Goal: Task Accomplishment & Management: Use online tool/utility

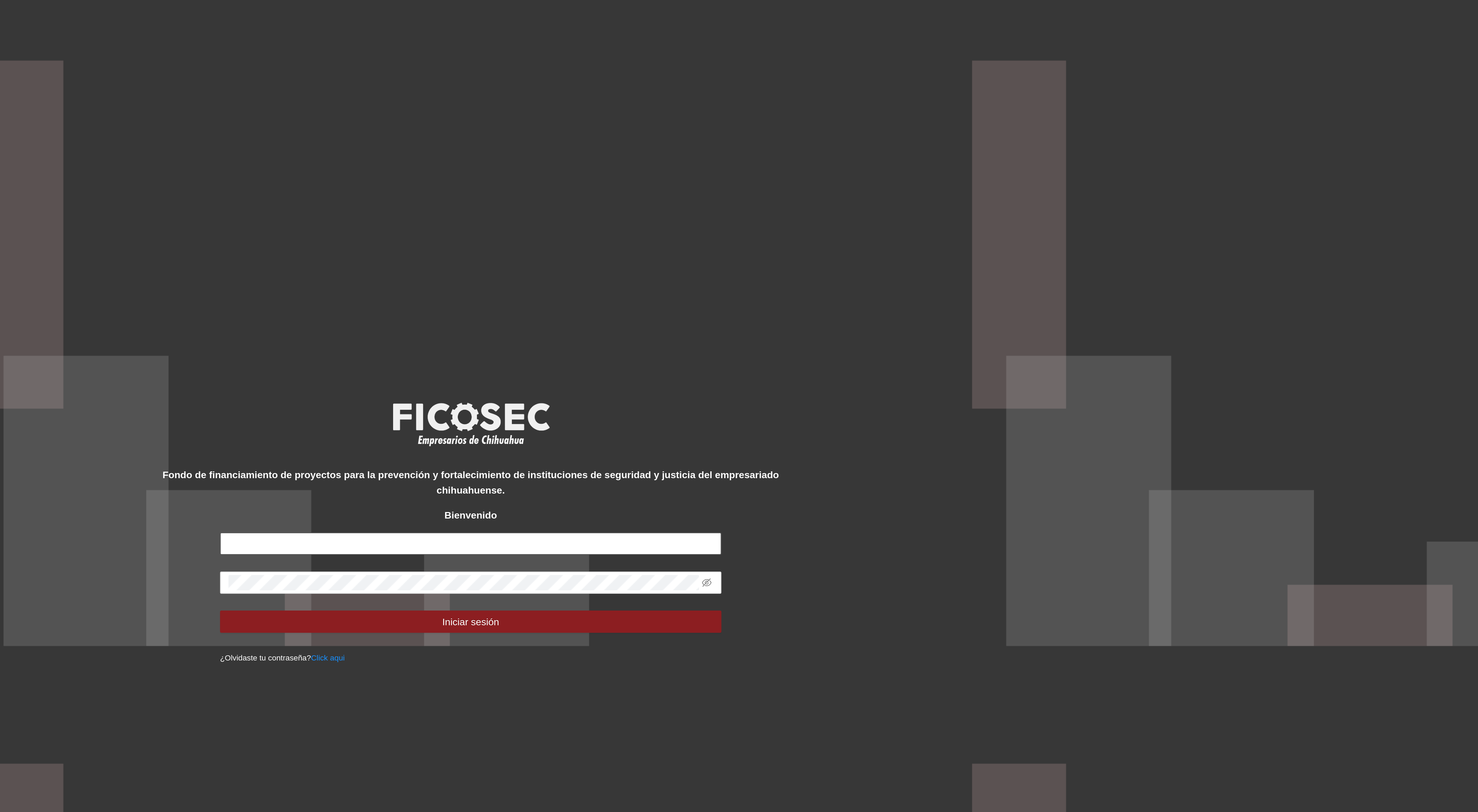
click at [750, 419] on input "text" at bounding box center [739, 416] width 246 height 11
type input "**********"
click at [616, 449] on button "Iniciar sesión" at bounding box center [739, 454] width 246 height 11
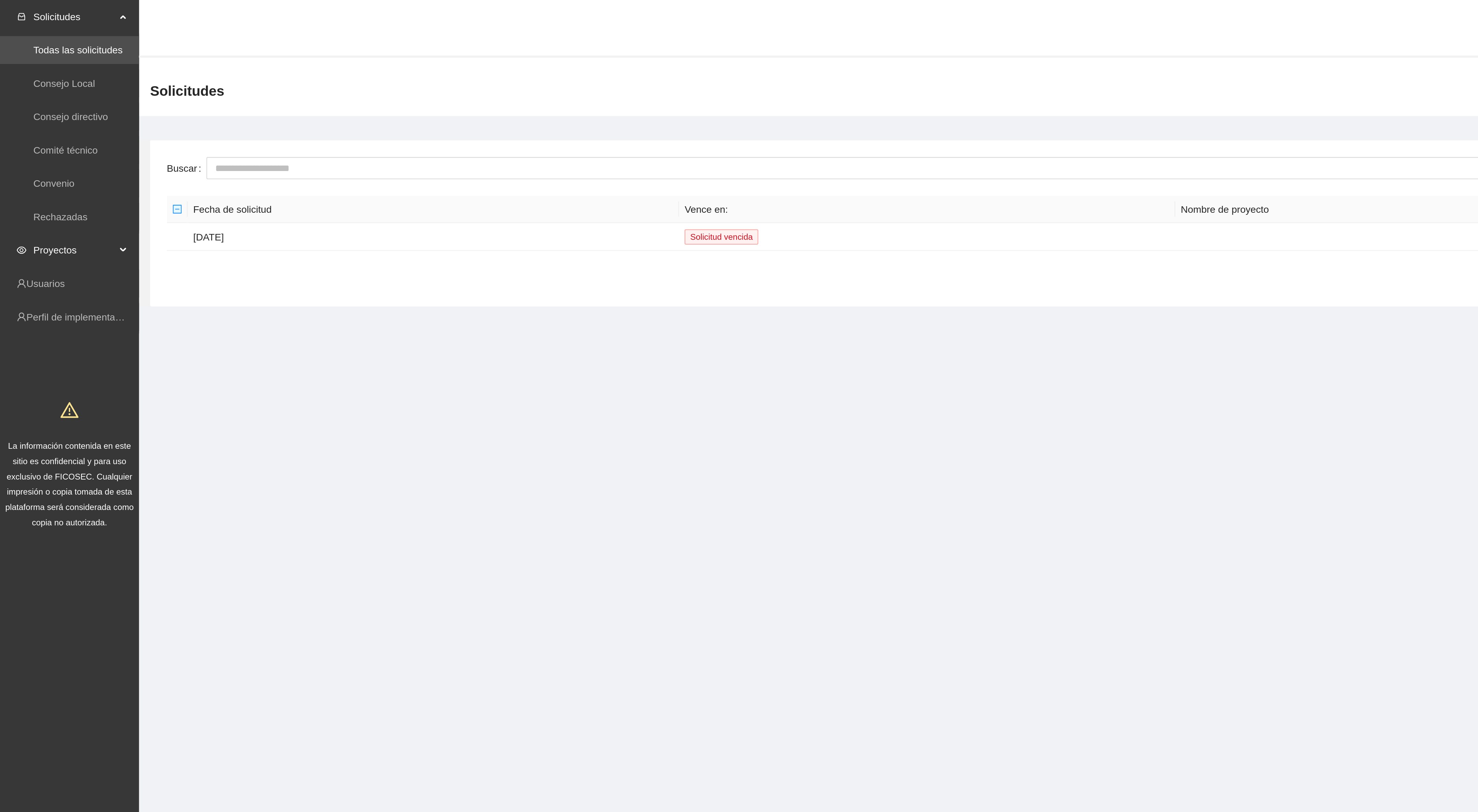
click at [35, 121] on span "Proyectos" at bounding box center [37, 123] width 40 height 13
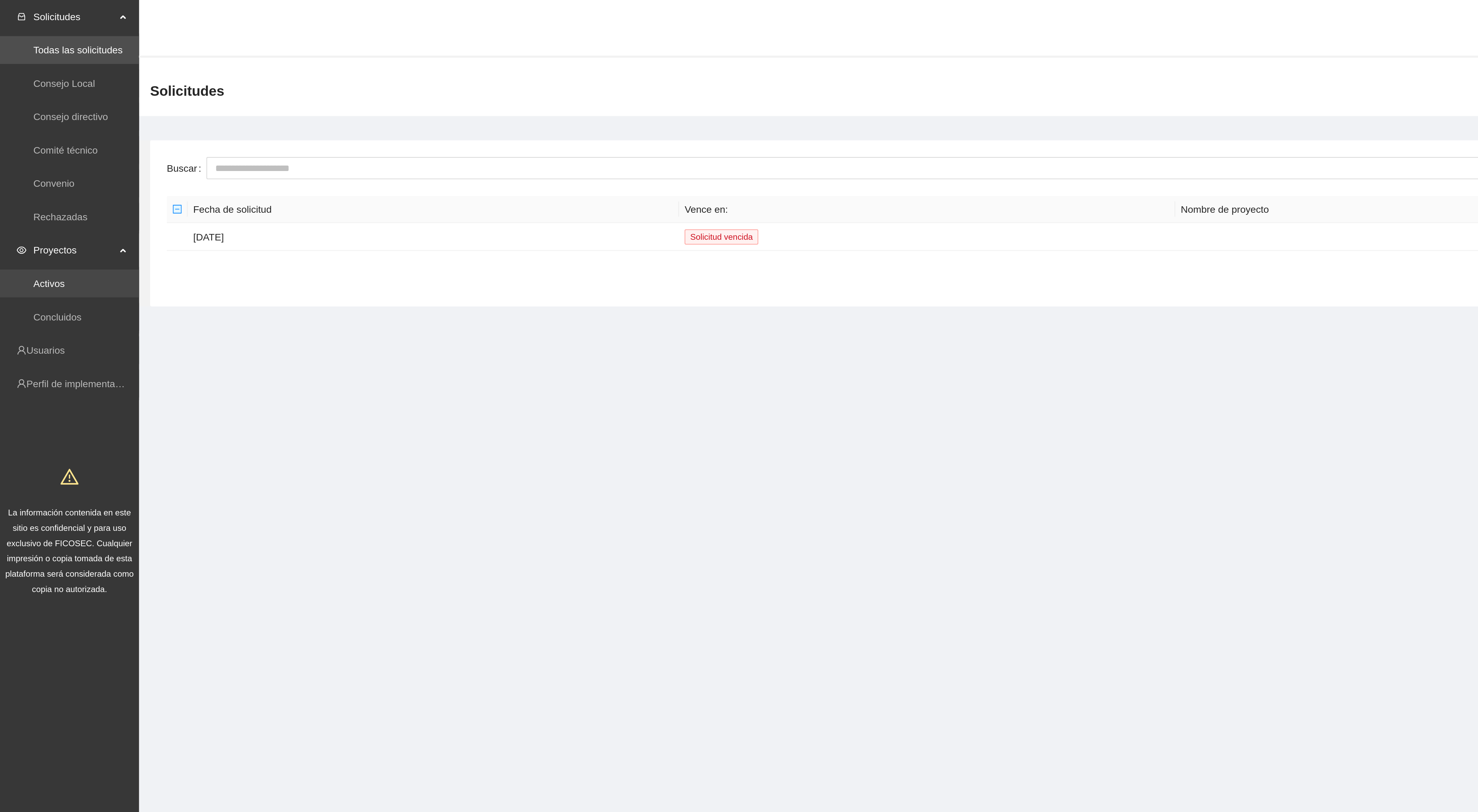
click at [32, 141] on link "Activos" at bounding box center [24, 140] width 15 height 6
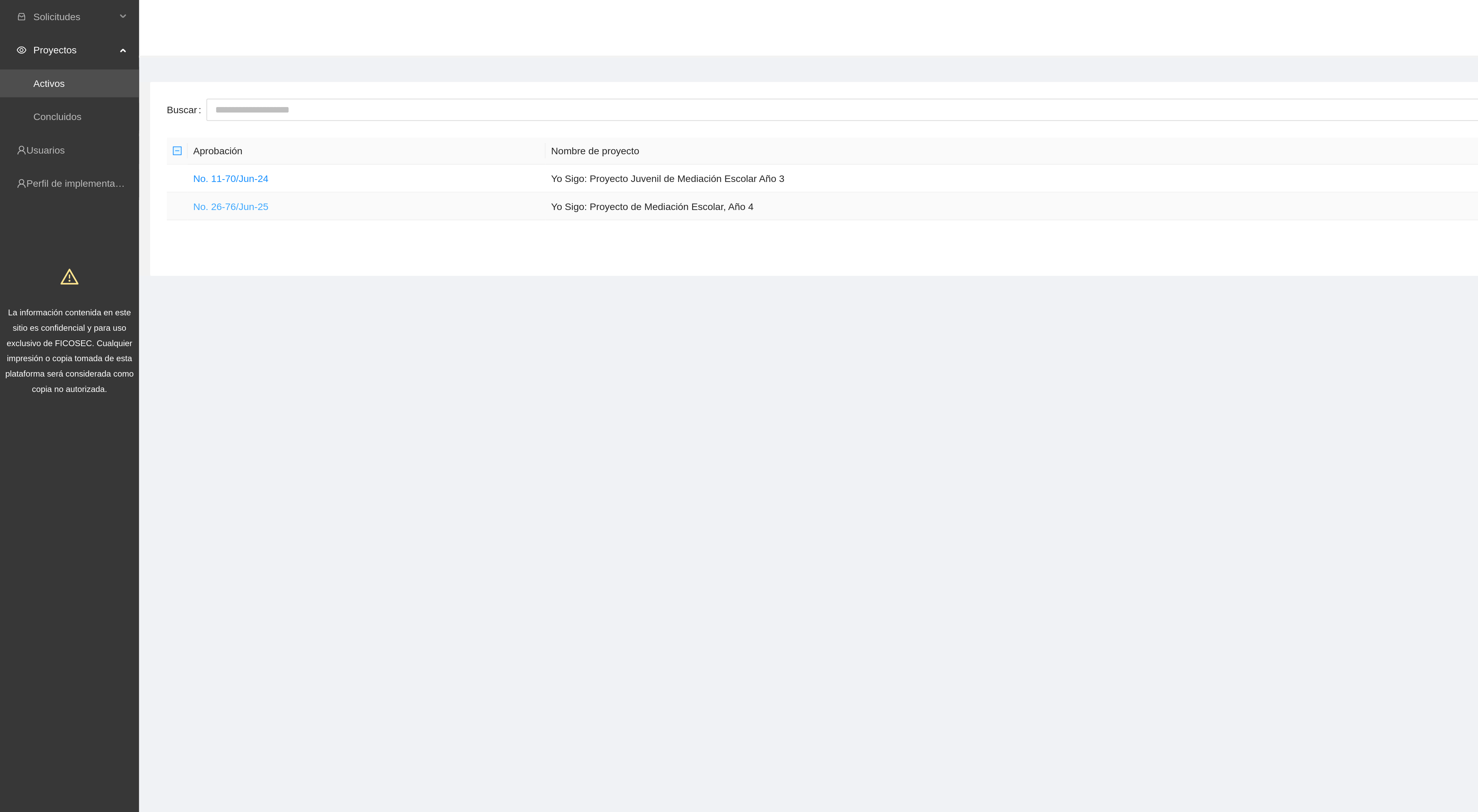
click at [124, 104] on link "No. 26-76/Jun-25" at bounding box center [114, 101] width 37 height 6
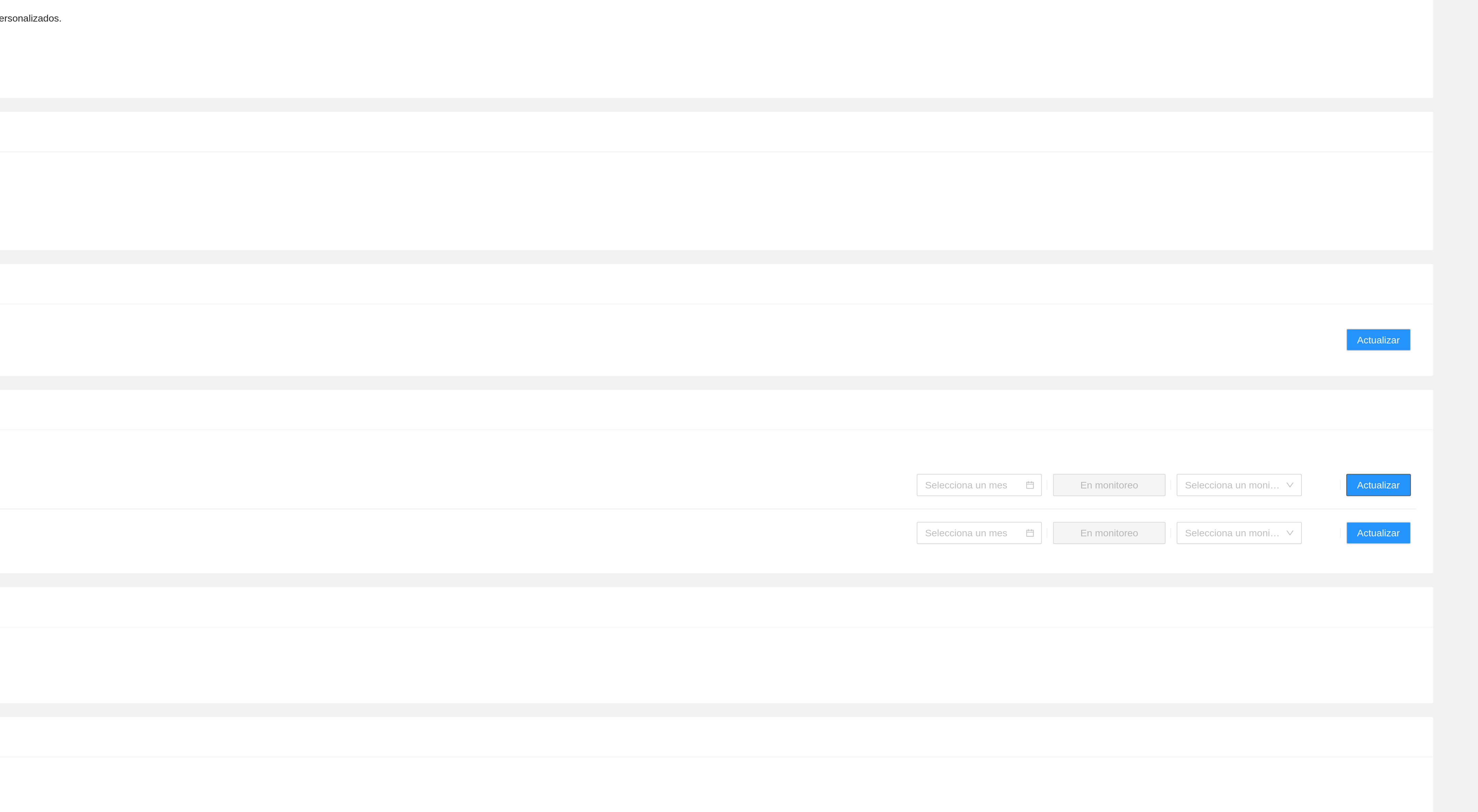
click at [1440, 534] on button "Actualizar" at bounding box center [1429, 538] width 32 height 11
click at [1231, 534] on input "search" at bounding box center [1230, 539] width 48 height 10
click at [1225, 550] on div "Agosto 2025" at bounding box center [1232, 547] width 53 height 8
click at [1298, 535] on span "Mandar a monitoreo" at bounding box center [1296, 538] width 43 height 8
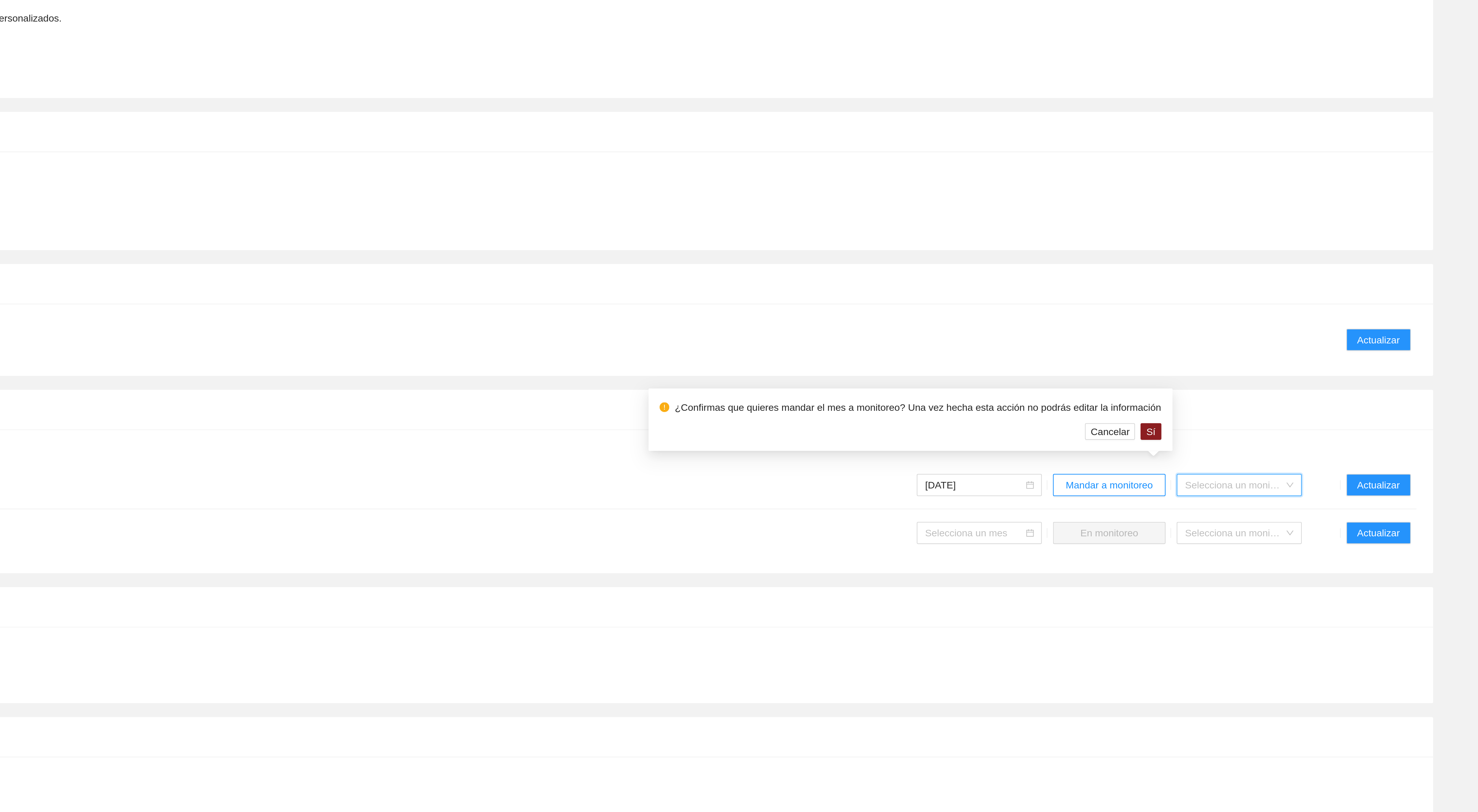
click at [1343, 534] on input "search" at bounding box center [1358, 539] width 48 height 10
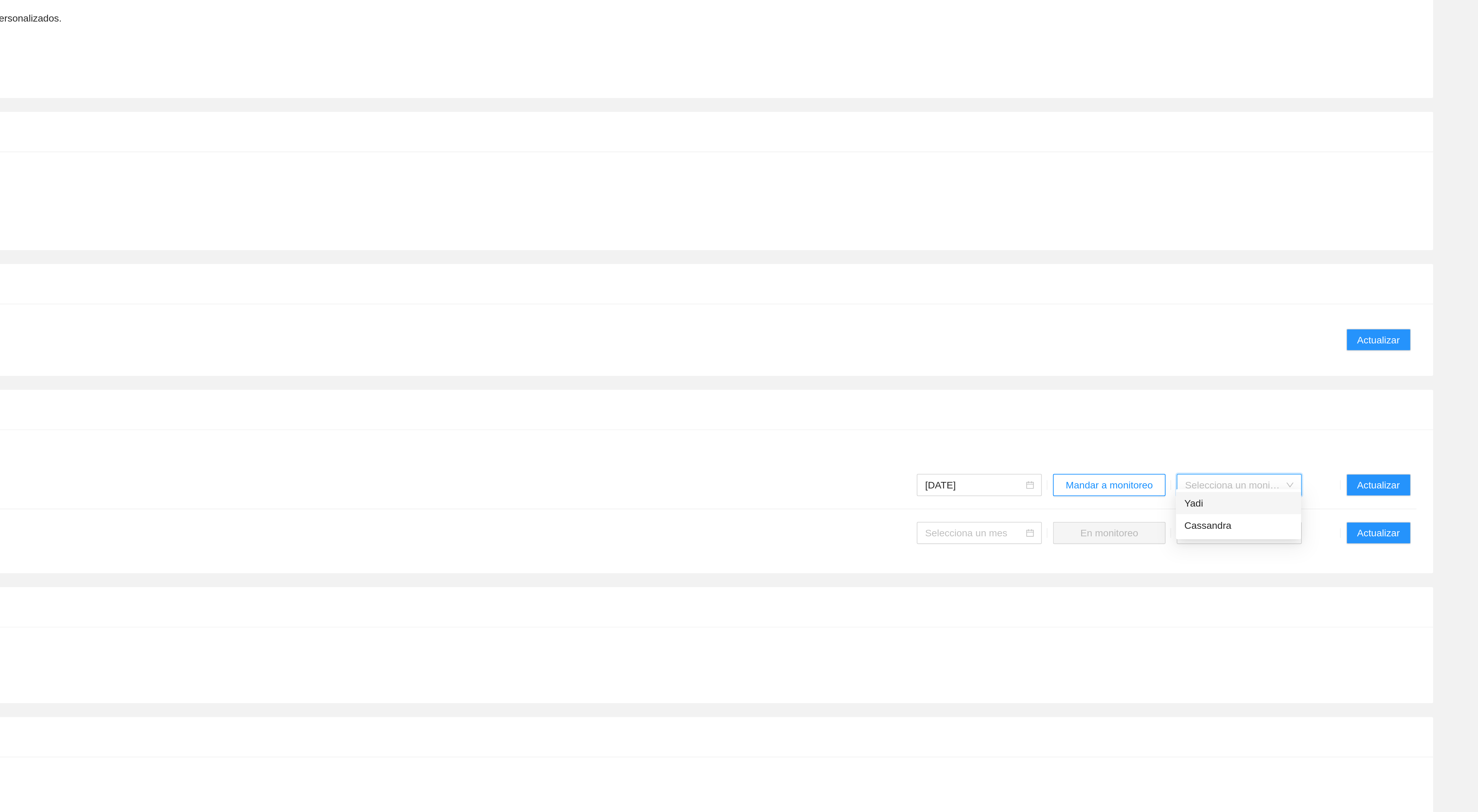
click at [1343, 550] on div "Yadi" at bounding box center [1360, 547] width 53 height 8
click at [1300, 535] on span "Mandar a monitoreo" at bounding box center [1296, 538] width 43 height 8
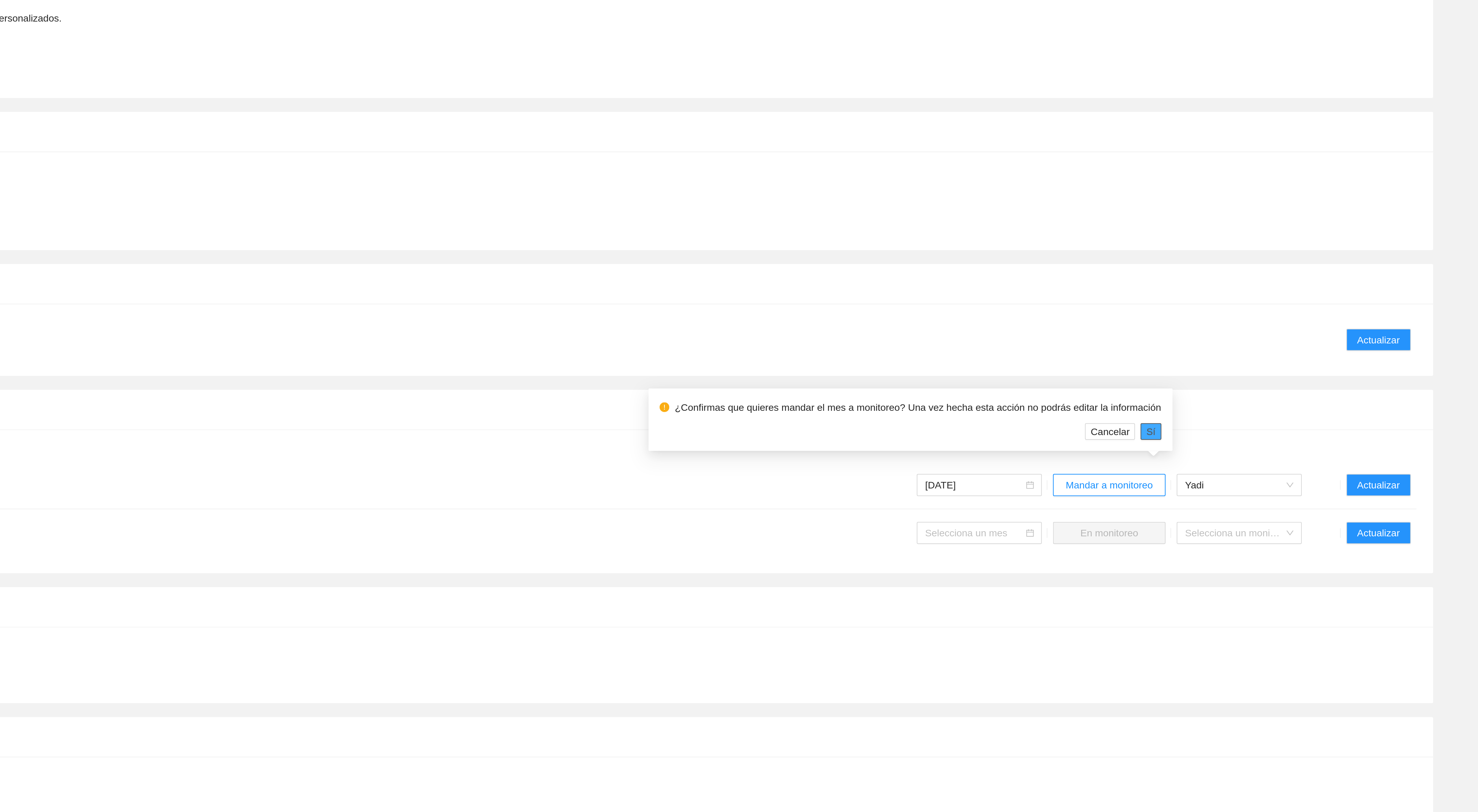
click at [1314, 513] on span "Sí" at bounding box center [1316, 512] width 4 height 8
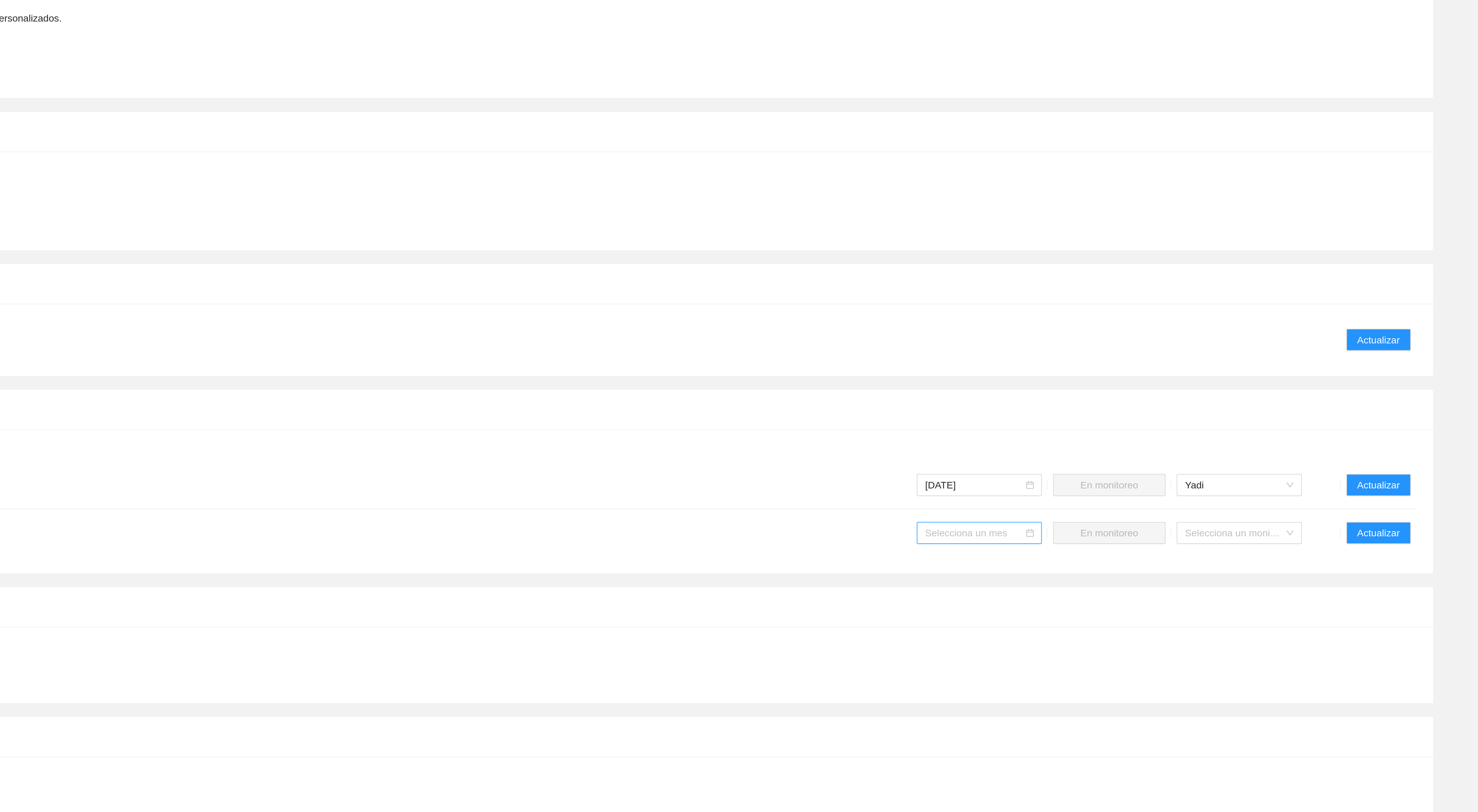
click at [1228, 557] on input "search" at bounding box center [1230, 562] width 48 height 10
click at [1226, 571] on div "Agosto 2025" at bounding box center [1232, 571] width 53 height 8
click at [1286, 558] on span "Mandar a monitoreo" at bounding box center [1296, 561] width 43 height 8
click at [1350, 560] on input "search" at bounding box center [1358, 562] width 48 height 10
click at [1343, 585] on div "Victoria" at bounding box center [1360, 582] width 53 height 8
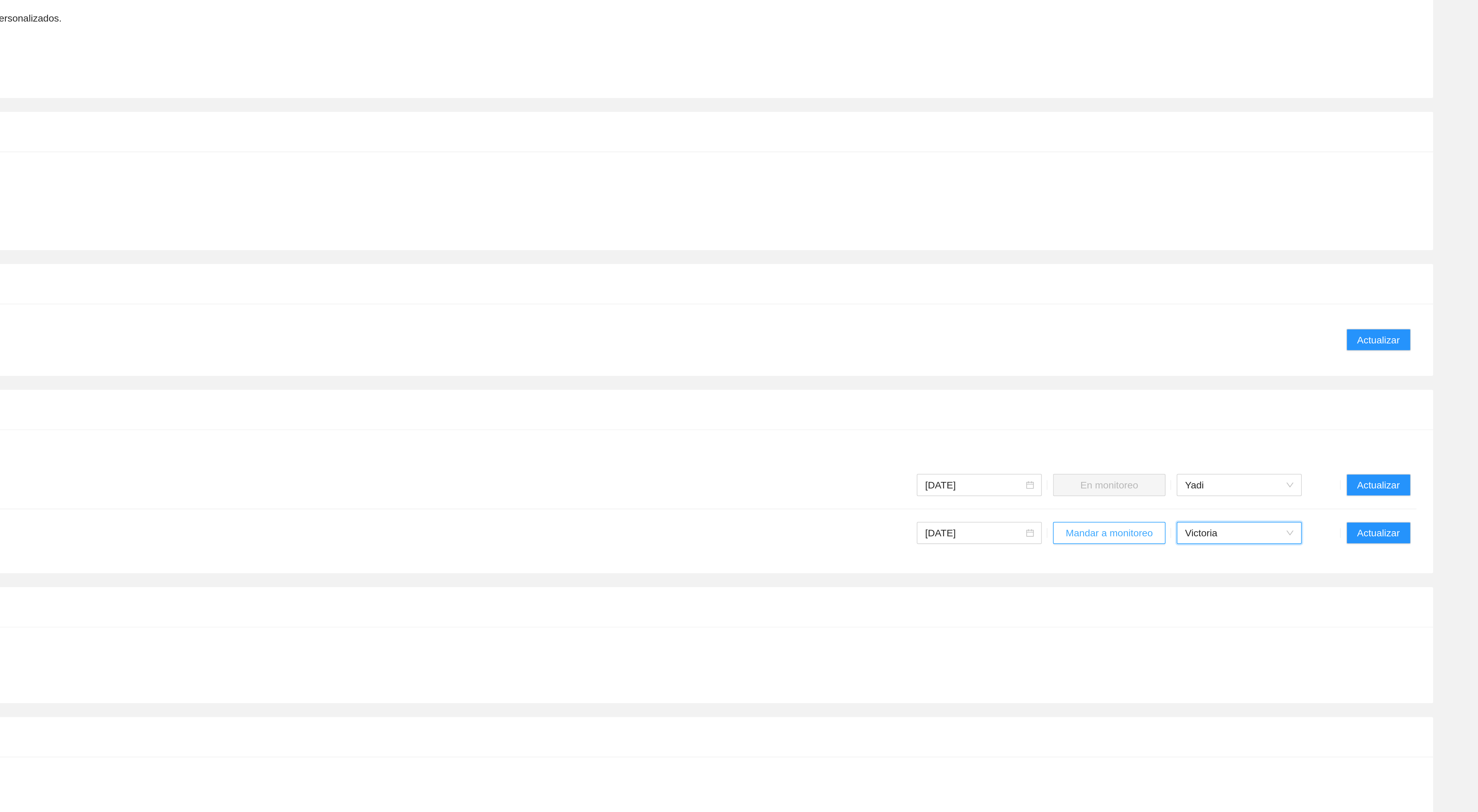
click at [1306, 558] on span "Mandar a monitoreo" at bounding box center [1296, 561] width 43 height 8
click at [1316, 536] on button "Sí" at bounding box center [1317, 536] width 10 height 8
